Goal: Task Accomplishment & Management: Manage account settings

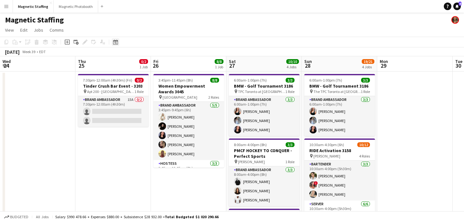
scroll to position [0, 206]
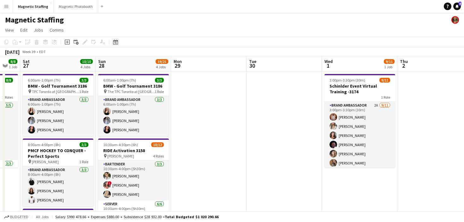
click at [117, 43] on icon "Date picker" at bounding box center [115, 41] width 5 height 5
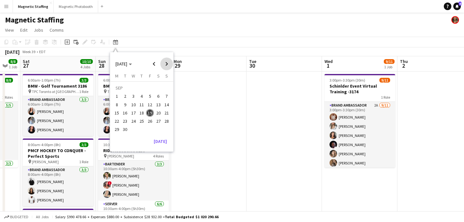
click at [168, 66] on span "Next month" at bounding box center [166, 63] width 13 height 13
click at [143, 103] on span "9" at bounding box center [142, 105] width 8 height 8
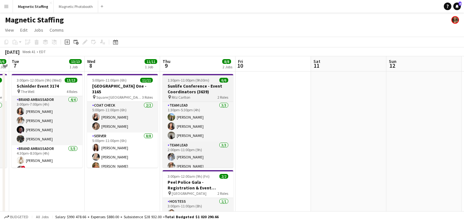
click at [183, 87] on h3 "Sunlife Conference - Event Coordinators (3639)" at bounding box center [198, 88] width 71 height 11
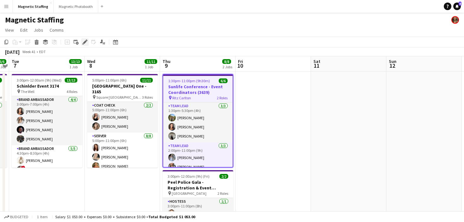
click at [85, 43] on icon "Edit" at bounding box center [84, 41] width 5 height 5
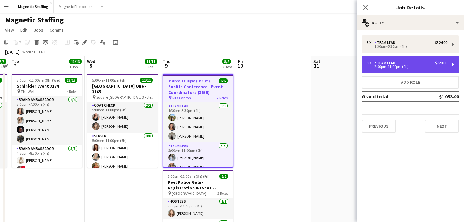
click at [432, 68] on div "2:00pm-11:00pm (9h)" at bounding box center [407, 66] width 81 height 3
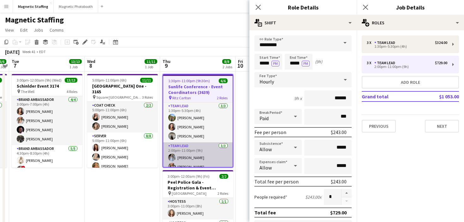
click at [203, 158] on app-card-role "Team Lead [DATE] 2:00pm-11:00pm (9h) [PERSON_NAME] [PERSON_NAME] [PERSON_NAME]" at bounding box center [197, 162] width 69 height 40
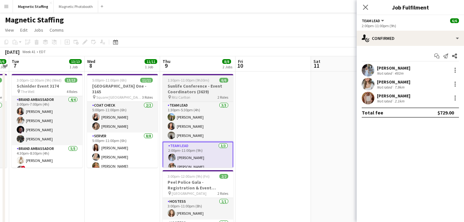
click at [187, 83] on h3 "Sunlife Conference - Event Coordinators (3639)" at bounding box center [198, 88] width 71 height 11
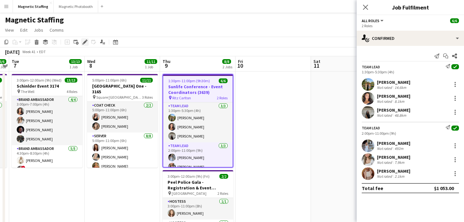
click at [86, 41] on icon "Edit" at bounding box center [84, 41] width 5 height 5
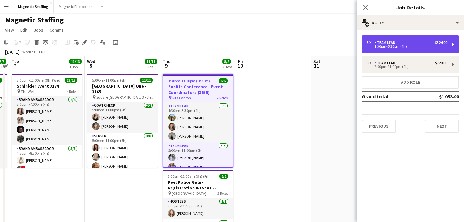
click at [419, 44] on div "3 x Team Lead $324.00" at bounding box center [407, 42] width 81 height 4
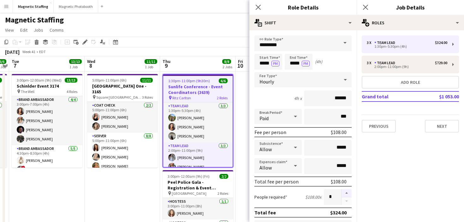
click at [349, 193] on button "button" at bounding box center [347, 193] width 10 height 8
type input "*"
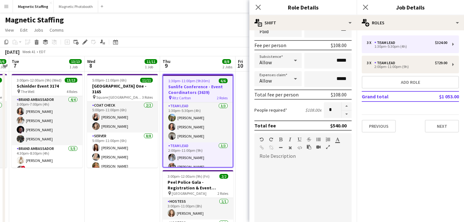
scroll to position [206, 0]
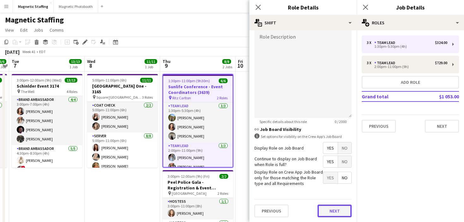
click at [329, 210] on button "Next" at bounding box center [335, 210] width 34 height 13
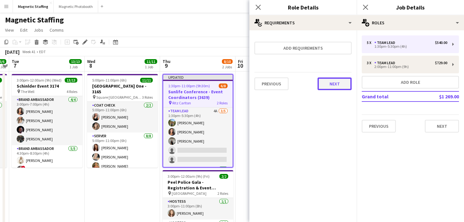
click at [334, 88] on button "Next" at bounding box center [335, 83] width 34 height 13
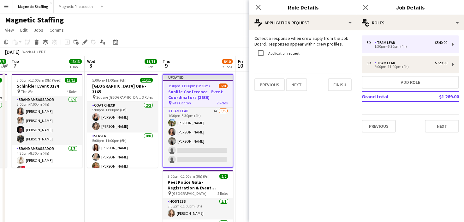
click at [334, 88] on div "Collect a response when crew apply from the Job Board. Responses appear within …" at bounding box center [302, 63] width 107 height 66
click at [330, 83] on button "Finish" at bounding box center [340, 84] width 24 height 13
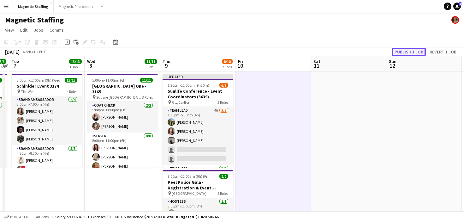
click at [405, 52] on button "Publish 1 job" at bounding box center [409, 52] width 34 height 8
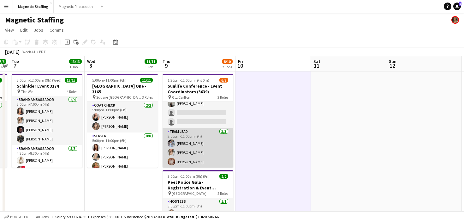
scroll to position [32, 0]
click at [200, 146] on app-card-role "Team Lead [DATE] 2:00pm-11:00pm (9h) [PERSON_NAME] [PERSON_NAME] [PERSON_NAME]" at bounding box center [198, 148] width 71 height 40
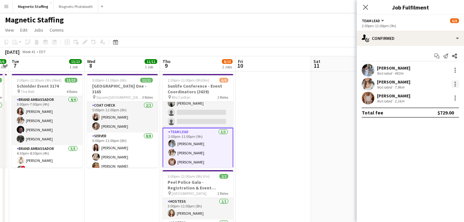
click at [453, 83] on div at bounding box center [456, 84] width 8 height 8
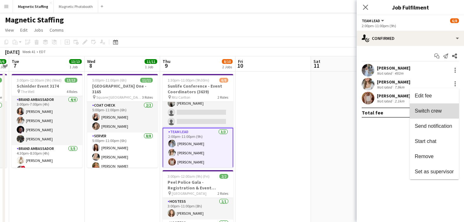
click at [425, 109] on span "Switch crew" at bounding box center [428, 110] width 27 height 5
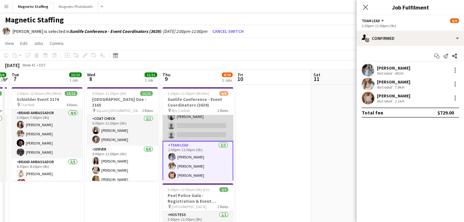
click at [231, 132] on app-card-role "Team Lead 4A [DATE] 1:30pm-5:30pm (4h) [PERSON_NAME] [PERSON_NAME] [PERSON_NAME…" at bounding box center [198, 112] width 71 height 58
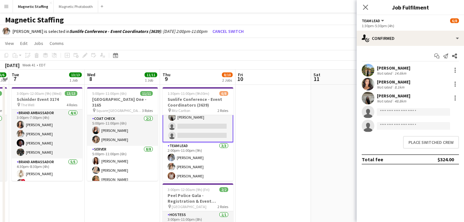
scroll to position [33, 0]
click at [411, 144] on button "Place switched crew" at bounding box center [431, 142] width 56 height 13
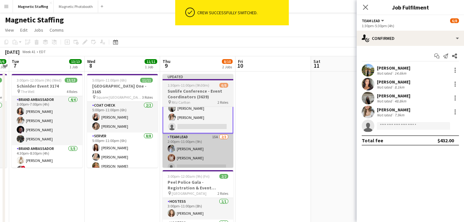
click at [200, 162] on app-card-role "Team Lead 15A [DATE] 2:00pm-11:00pm (9h) [PERSON_NAME] [PERSON_NAME] single-neu…" at bounding box center [198, 153] width 71 height 40
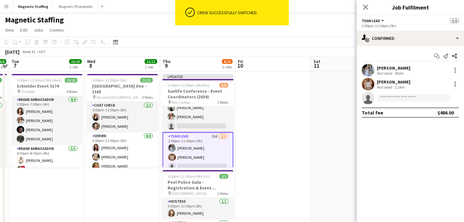
scroll to position [32, 0]
click at [456, 85] on div at bounding box center [456, 84] width 8 height 8
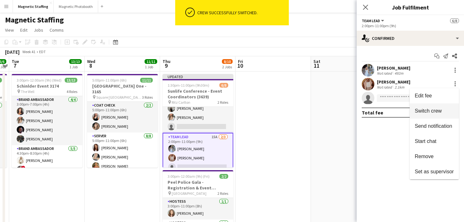
click at [434, 109] on span "Switch crew" at bounding box center [428, 110] width 27 height 5
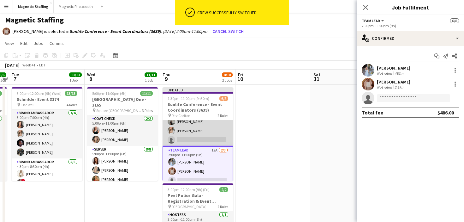
click at [214, 136] on app-card-role "Team Lead 4A [DATE] 1:30pm-5:30pm (4h) [PERSON_NAME] [PERSON_NAME] [PERSON_NAME…" at bounding box center [198, 117] width 71 height 58
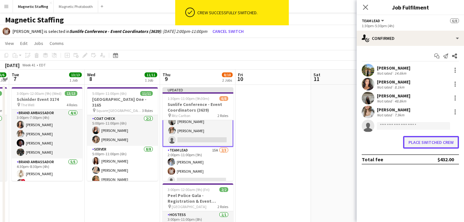
click at [416, 140] on button "Place switched crew" at bounding box center [431, 142] width 56 height 13
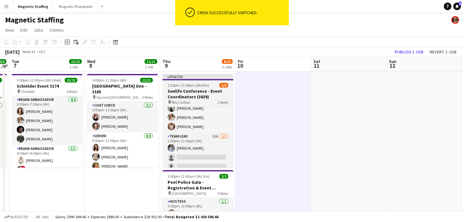
click at [175, 87] on app-job-card "Updated 1:30pm-11:00pm (9h30m) 6/8 Sunlife Conference - Event Coordinators (363…" at bounding box center [198, 120] width 71 height 93
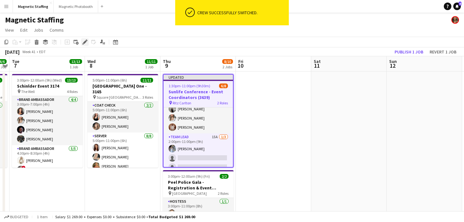
click at [84, 42] on icon at bounding box center [84, 41] width 3 height 3
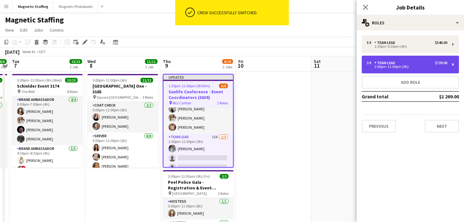
click at [392, 60] on div "3 x Team Lead $729.00 2:00pm-11:00pm (9h)" at bounding box center [410, 65] width 97 height 18
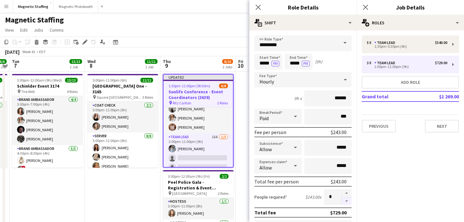
click at [347, 198] on button "button" at bounding box center [347, 201] width 10 height 8
type input "*"
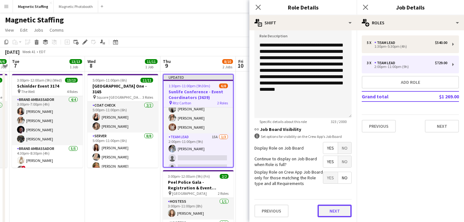
click at [333, 209] on button "Next" at bounding box center [335, 210] width 34 height 13
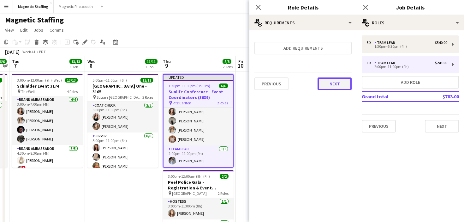
click at [338, 85] on button "Next" at bounding box center [335, 83] width 34 height 13
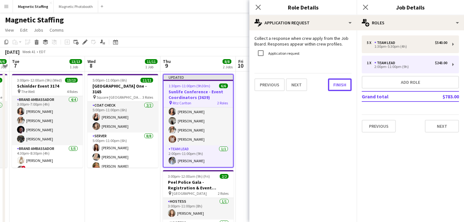
click at [338, 85] on button "Finish" at bounding box center [340, 84] width 24 height 13
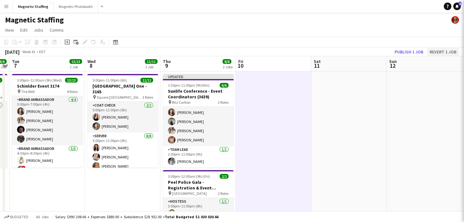
scroll to position [19, 0]
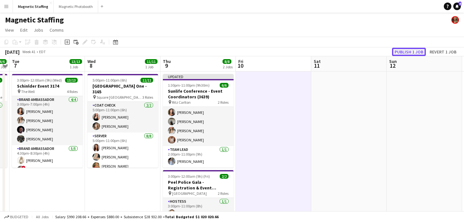
click at [415, 52] on button "Publish 1 job" at bounding box center [409, 52] width 34 height 8
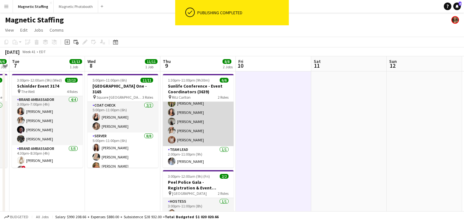
scroll to position [0, 0]
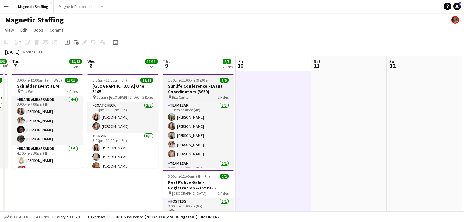
click at [180, 89] on h3 "Sunlife Conference - Event Coordinators (3639)" at bounding box center [198, 88] width 71 height 11
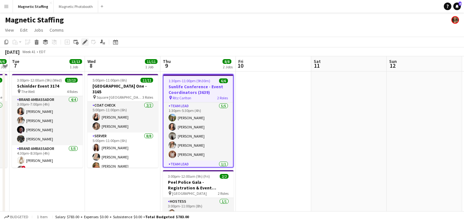
click at [84, 44] on icon "Edit" at bounding box center [84, 41] width 5 height 5
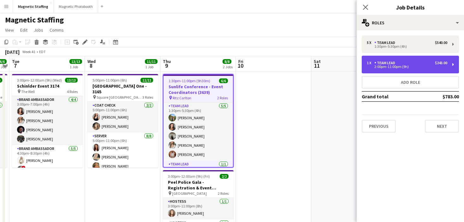
click at [398, 65] on div "2:00pm-11:00pm (9h)" at bounding box center [407, 66] width 81 height 3
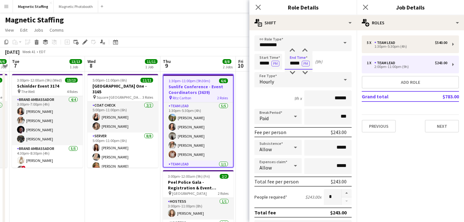
drag, startPoint x: 301, startPoint y: 63, endPoint x: 289, endPoint y: 63, distance: 12.0
click at [289, 63] on input "*****" at bounding box center [299, 62] width 28 height 16
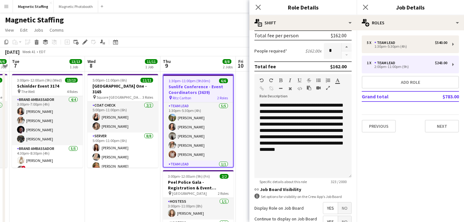
scroll to position [206, 0]
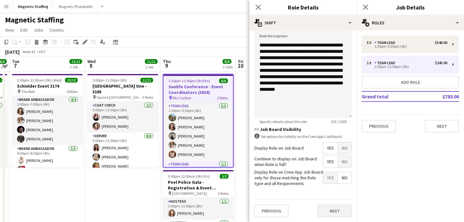
type input "*****"
click at [333, 212] on button "Next" at bounding box center [335, 210] width 34 height 13
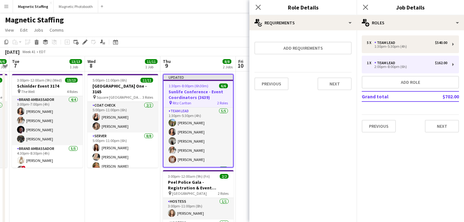
scroll to position [0, 0]
click at [345, 85] on button "Next" at bounding box center [335, 83] width 34 height 13
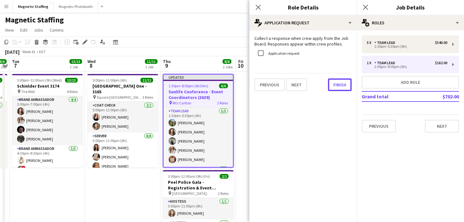
click at [345, 85] on button "Finish" at bounding box center [340, 84] width 24 height 13
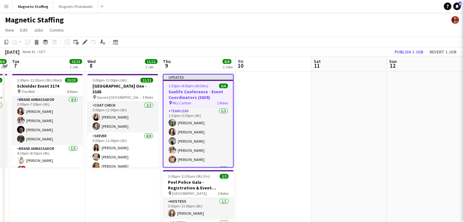
scroll to position [0, 217]
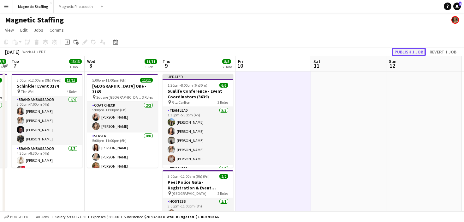
click at [418, 53] on button "Publish 1 job" at bounding box center [409, 52] width 34 height 8
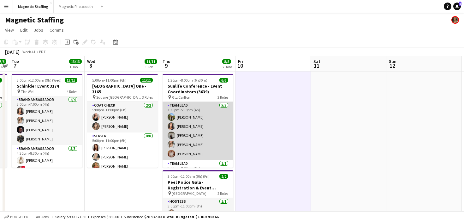
scroll to position [14, 0]
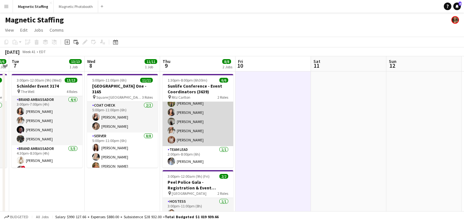
click at [168, 127] on app-card-role "Team Lead [DATE] 1:30pm-5:30pm (4h) [PERSON_NAME] [PERSON_NAME] [PERSON_NAME] […" at bounding box center [198, 117] width 71 height 58
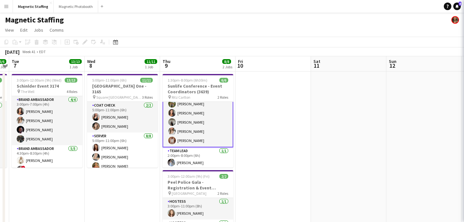
scroll to position [15, 0]
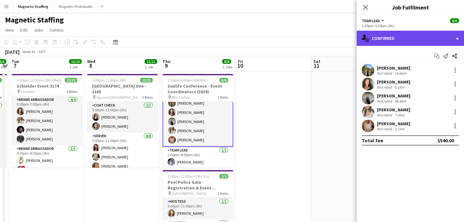
click at [421, 38] on div "single-neutral-actions-check-2 Confirmed" at bounding box center [410, 38] width 107 height 15
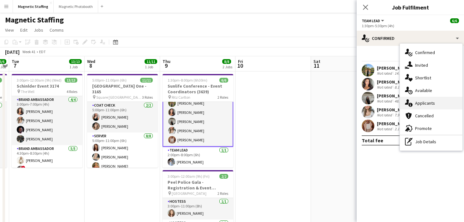
click at [413, 103] on div "single-neutral-actions-information Applicants" at bounding box center [431, 103] width 63 height 13
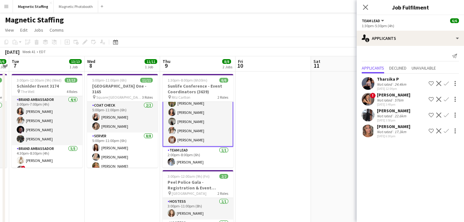
click at [440, 129] on app-icon "Decline" at bounding box center [438, 130] width 5 height 5
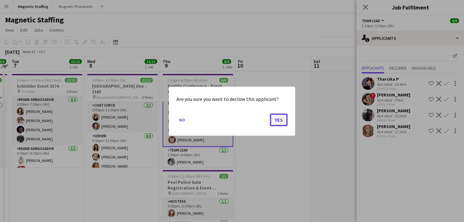
click at [279, 119] on button "Yes" at bounding box center [279, 119] width 18 height 13
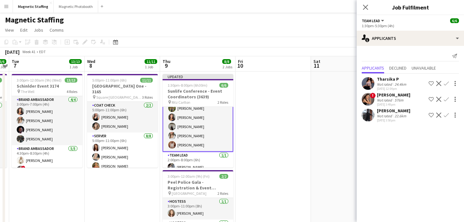
click at [439, 113] on app-icon "Decline" at bounding box center [438, 114] width 5 height 5
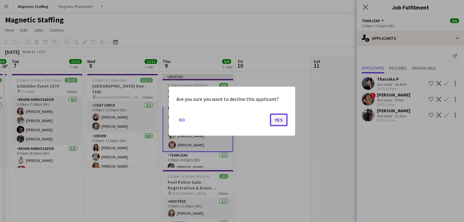
click at [279, 122] on button "Yes" at bounding box center [279, 119] width 18 height 13
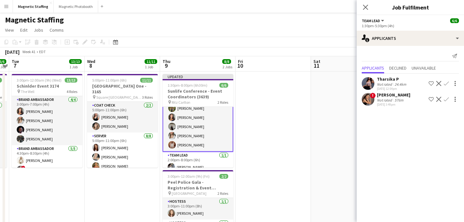
click at [437, 99] on app-icon "Decline" at bounding box center [438, 99] width 5 height 5
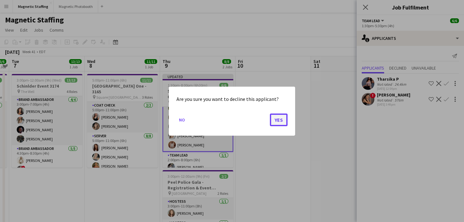
click at [277, 121] on button "Yes" at bounding box center [279, 119] width 18 height 13
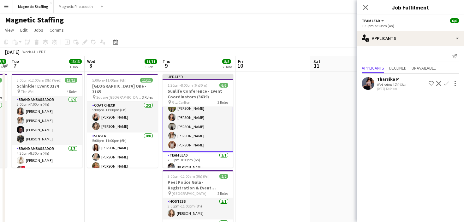
click at [439, 82] on app-icon "Decline" at bounding box center [438, 83] width 5 height 5
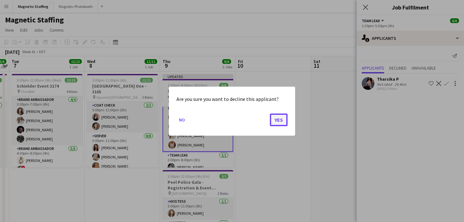
click at [272, 119] on button "Yes" at bounding box center [279, 119] width 18 height 13
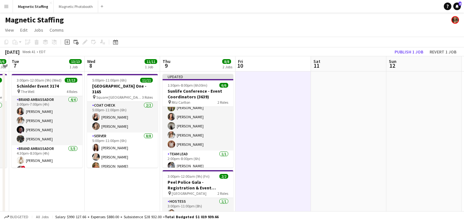
scroll to position [14, 0]
click at [412, 53] on button "Publish 1 job" at bounding box center [409, 52] width 34 height 8
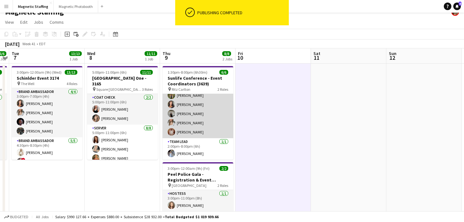
scroll to position [9, 0]
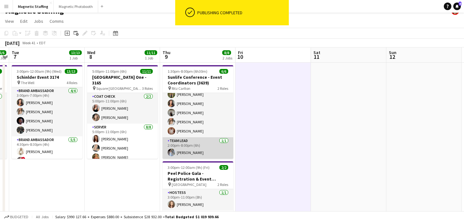
click at [200, 147] on app-card-role "Team Lead [DATE] 2:00pm-8:00pm (6h) [PERSON_NAME]" at bounding box center [198, 147] width 71 height 21
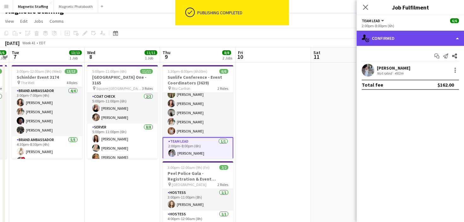
click at [397, 40] on div "single-neutral-actions-check-2 Confirmed" at bounding box center [410, 38] width 107 height 15
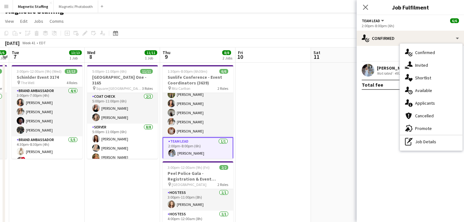
click at [420, 99] on div "single-neutral-actions-information Applicants" at bounding box center [431, 103] width 63 height 13
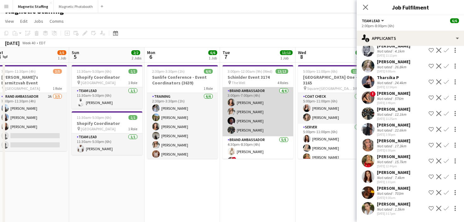
scroll to position [0, 0]
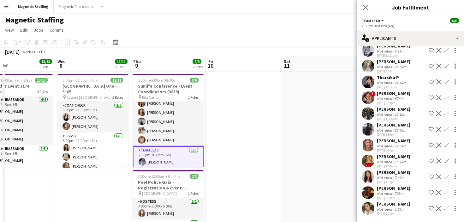
drag, startPoint x: 180, startPoint y: 93, endPoint x: 90, endPoint y: 93, distance: 90.0
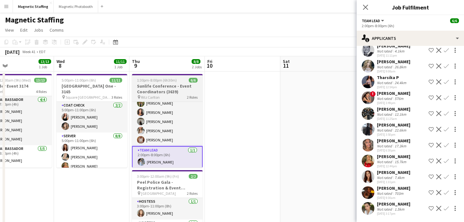
click at [149, 81] on span "1:30pm-8:00pm (6h30m)" at bounding box center [157, 80] width 40 height 5
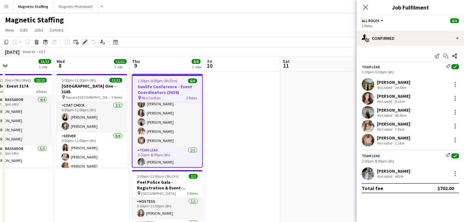
click at [86, 41] on icon at bounding box center [84, 41] width 3 height 3
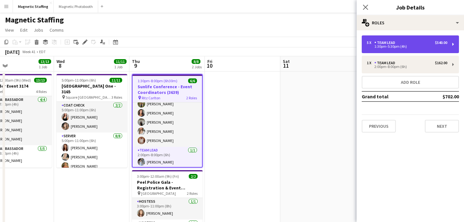
click at [382, 45] on div "1:30pm-5:30pm (4h)" at bounding box center [407, 46] width 81 height 3
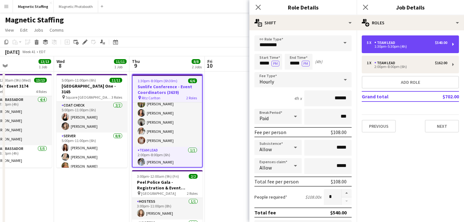
scroll to position [100, 0]
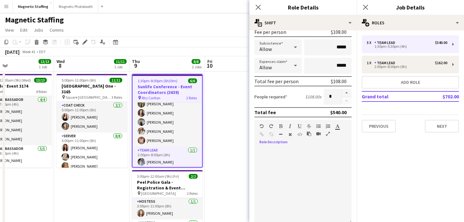
click at [286, 168] on div at bounding box center [303, 186] width 97 height 76
paste div
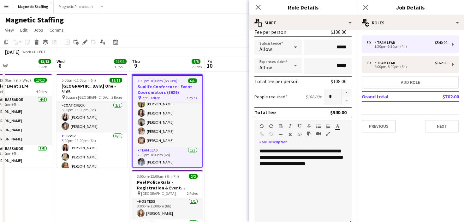
click at [259, 151] on div "**********" at bounding box center [303, 186] width 97 height 76
click at [336, 163] on div "**********" at bounding box center [303, 186] width 97 height 76
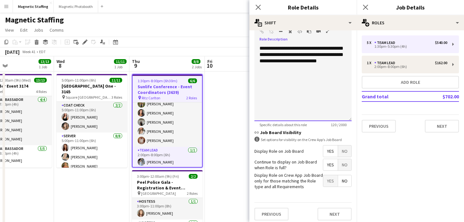
scroll to position [206, 0]
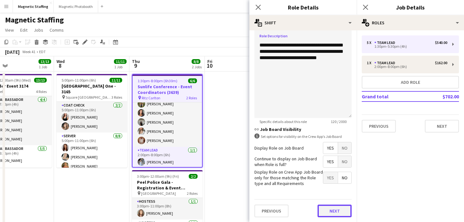
click at [332, 209] on button "Next" at bounding box center [335, 210] width 34 height 13
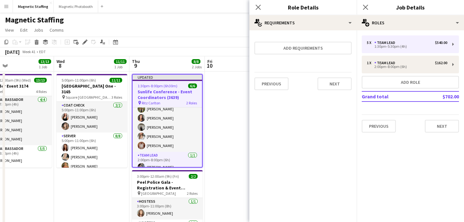
scroll to position [0, 0]
click at [337, 87] on button "Next" at bounding box center [335, 83] width 34 height 13
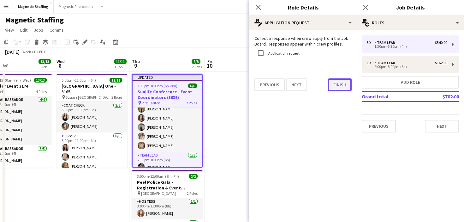
click at [340, 83] on button "Finish" at bounding box center [340, 84] width 24 height 13
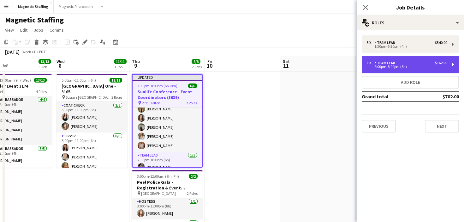
click at [379, 68] on div "2:00pm-8:00pm (6h)" at bounding box center [407, 66] width 81 height 3
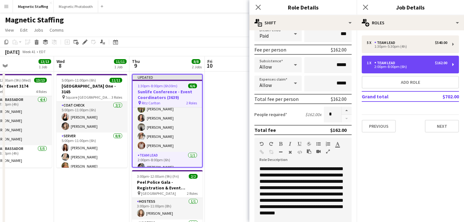
scroll to position [168, 0]
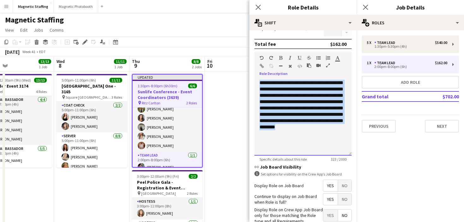
drag, startPoint x: 301, startPoint y: 137, endPoint x: 258, endPoint y: 77, distance: 73.9
click at [257, 77] on div "**********" at bounding box center [303, 115] width 97 height 80
paste div
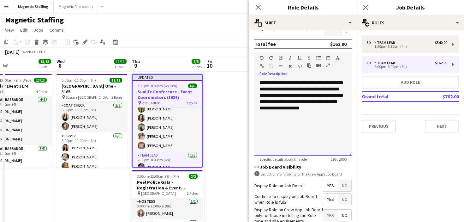
click at [261, 83] on div "**********" at bounding box center [303, 118] width 97 height 76
click at [343, 107] on div "**********" at bounding box center [303, 118] width 97 height 76
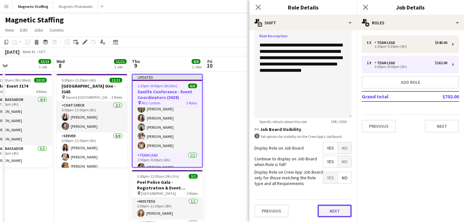
click at [331, 208] on button "Next" at bounding box center [335, 210] width 34 height 13
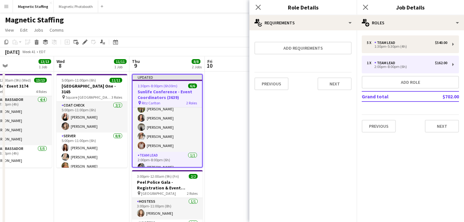
scroll to position [0, 0]
click at [327, 81] on button "Next" at bounding box center [335, 83] width 34 height 13
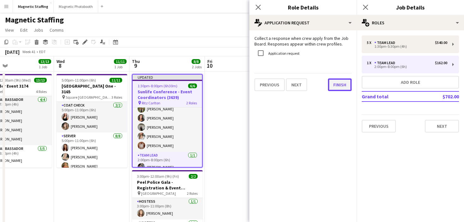
click at [339, 81] on button "Finish" at bounding box center [340, 84] width 24 height 13
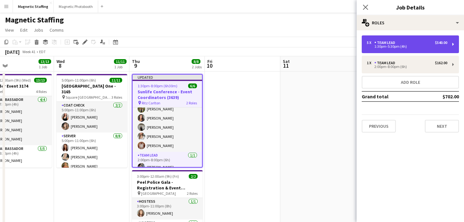
click at [383, 44] on div "Team Lead" at bounding box center [385, 42] width 23 height 4
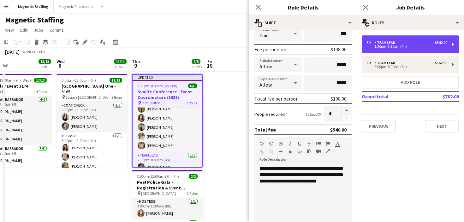
scroll to position [83, 0]
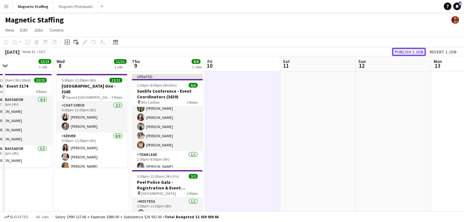
click at [401, 53] on button "Publish 1 job" at bounding box center [409, 52] width 34 height 8
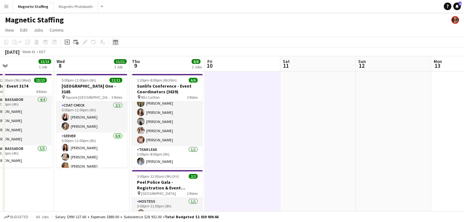
click at [115, 43] on icon "Date picker" at bounding box center [115, 41] width 5 height 5
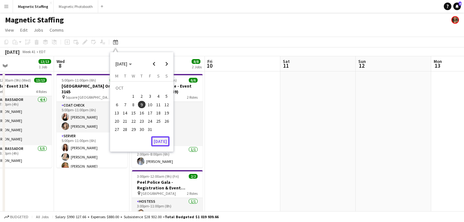
click at [161, 139] on button "[DATE]" at bounding box center [160, 141] width 18 height 10
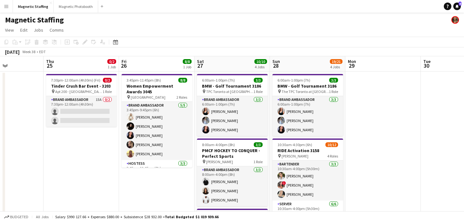
scroll to position [0, 279]
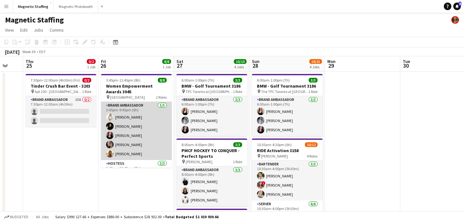
click at [134, 149] on app-card-role "Brand Ambassador [DATE] 3:45pm-9:45pm (6h) [PERSON_NAME] [PERSON_NAME] [PERSON_…" at bounding box center [136, 131] width 71 height 58
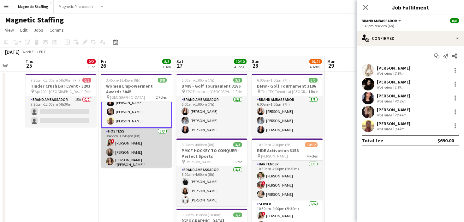
click at [135, 153] on app-card-role "Hostess [DATE] 3:45pm-11:45pm (8h) ! [PERSON_NAME] [PERSON_NAME] [PERSON_NAME] …" at bounding box center [136, 149] width 71 height 42
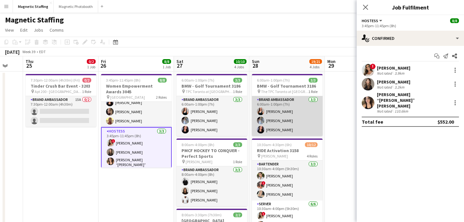
click at [280, 110] on app-card-role "Brand Ambassador [DATE] 6:00am-1:00pm (7h) [PERSON_NAME] [PERSON_NAME] [PERSON_…" at bounding box center [287, 116] width 71 height 40
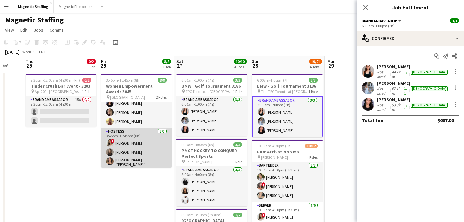
click at [147, 160] on app-card-role "Hostess [DATE] 3:45pm-11:45pm (8h) ! [PERSON_NAME] [PERSON_NAME] [PERSON_NAME] …" at bounding box center [136, 149] width 71 height 42
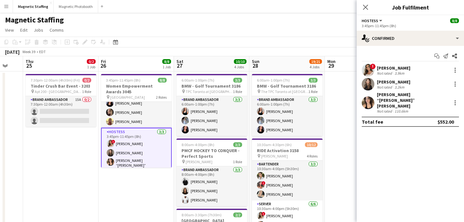
scroll to position [0, 279]
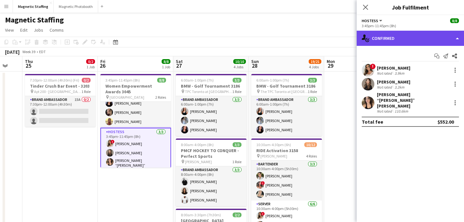
click at [404, 40] on div "single-neutral-actions-check-2 Confirmed" at bounding box center [410, 38] width 107 height 15
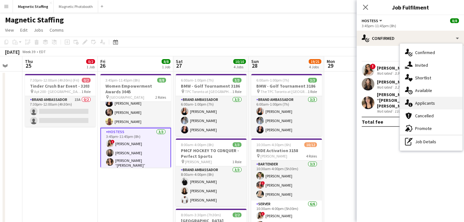
click at [414, 102] on div "single-neutral-actions-information Applicants" at bounding box center [431, 103] width 63 height 13
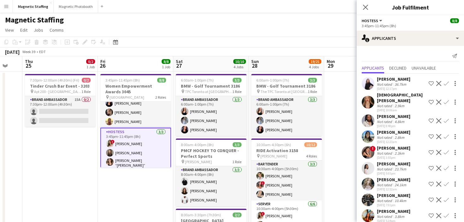
scroll to position [65, 0]
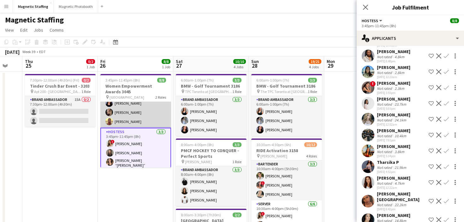
click at [149, 114] on app-card-role "Brand Ambassador [DATE] 3:45pm-9:45pm (6h) [PERSON_NAME] [PERSON_NAME] [PERSON_…" at bounding box center [135, 98] width 71 height 58
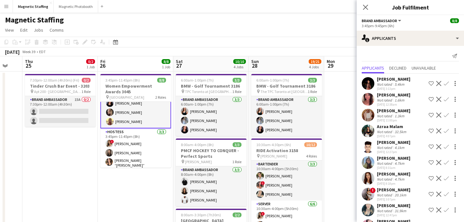
scroll to position [238, 0]
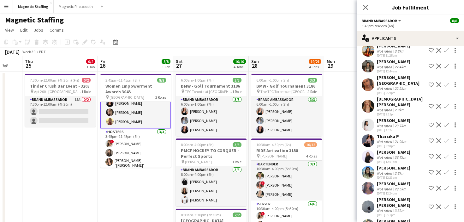
click at [149, 113] on app-card-role "Brand Ambassador [DATE] 3:45pm-9:45pm (6h) [PERSON_NAME] [PERSON_NAME] [PERSON_…" at bounding box center [135, 98] width 71 height 59
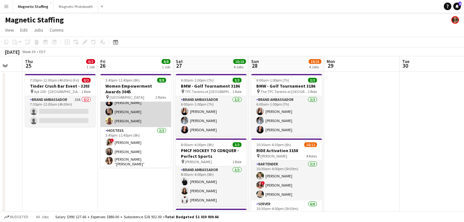
scroll to position [32, 0]
click at [149, 113] on app-card-role "Brand Ambassador [DATE] 3:45pm-9:45pm (6h) [PERSON_NAME] [PERSON_NAME] [PERSON_…" at bounding box center [135, 98] width 71 height 58
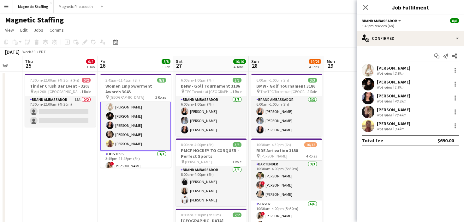
scroll to position [0, 0]
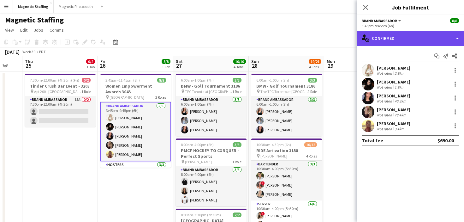
click at [390, 38] on div "single-neutral-actions-check-2 Confirmed" at bounding box center [410, 38] width 107 height 15
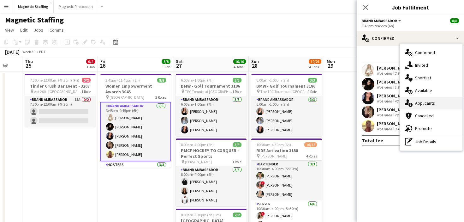
click at [407, 102] on icon at bounding box center [407, 101] width 4 height 5
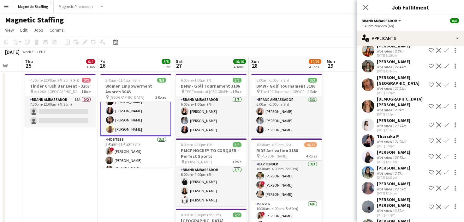
scroll to position [25, 0]
click at [147, 143] on app-card-role "Hostess [DATE] 3:45pm-11:45pm (8h) ! [PERSON_NAME] [PERSON_NAME] [PERSON_NAME] …" at bounding box center [135, 157] width 71 height 42
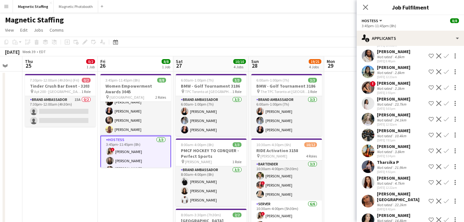
scroll to position [33, 0]
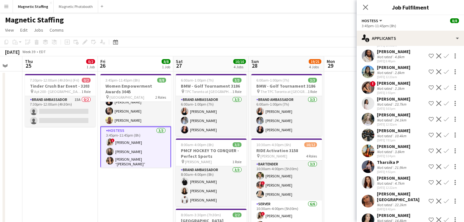
click at [149, 153] on app-card-role "Hostess [DATE] 3:45pm-11:45pm (8h) ! [PERSON_NAME] [PERSON_NAME] [PERSON_NAME] …" at bounding box center [135, 147] width 71 height 43
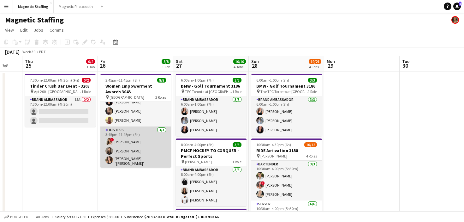
scroll to position [32, 0]
